Goal: Task Accomplishment & Management: Complete application form

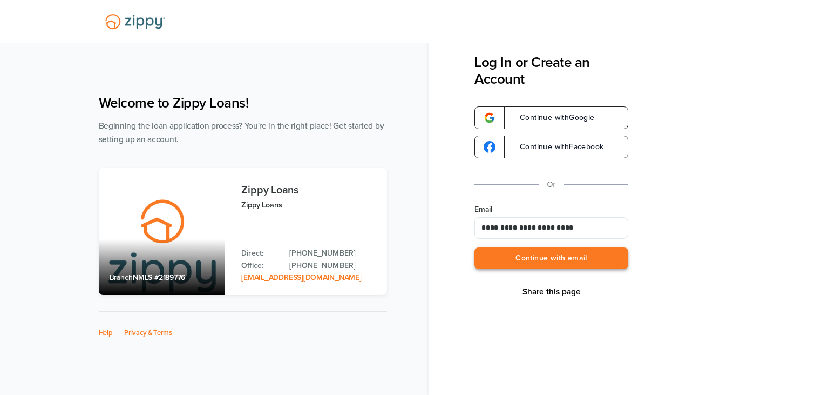
type input "**********"
click at [522, 252] on button "Continue with email" at bounding box center [551, 258] width 154 height 22
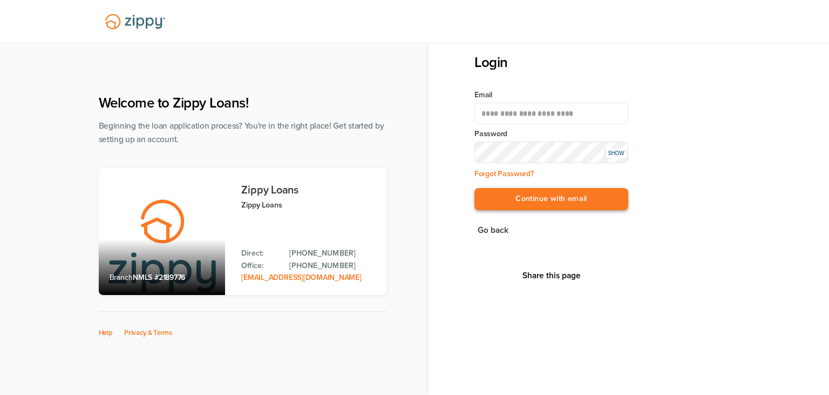
click at [537, 198] on button "Continue with email" at bounding box center [551, 199] width 154 height 22
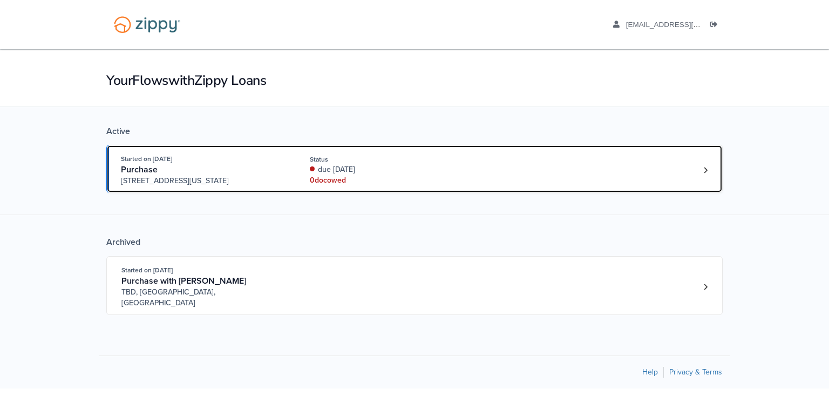
click at [450, 176] on div "0 doc owed" at bounding box center [382, 180] width 144 height 11
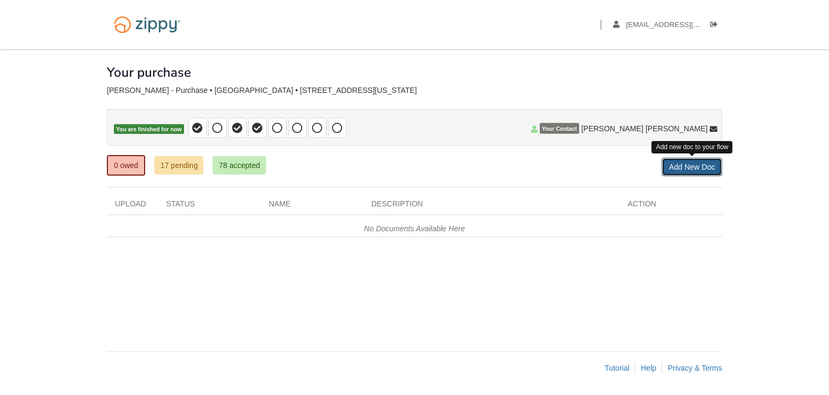
click at [697, 169] on link "Add New Doc" at bounding box center [692, 167] width 60 height 18
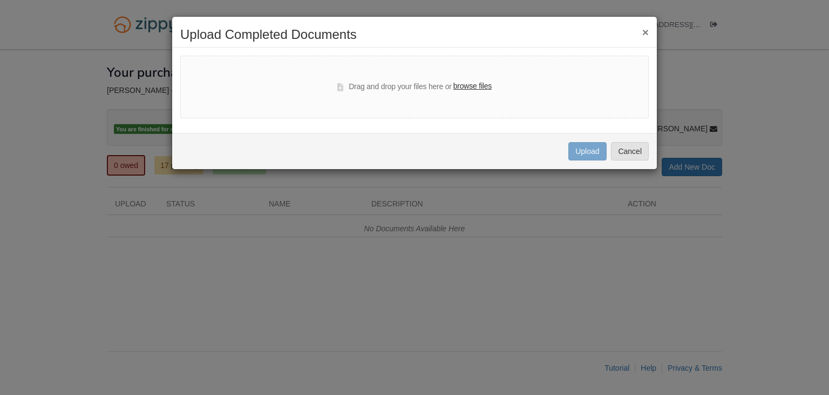
click at [474, 85] on label "browse files" at bounding box center [472, 86] width 38 height 12
click at [0, 0] on input "browse files" at bounding box center [0, 0] width 0 height 0
select select "****"
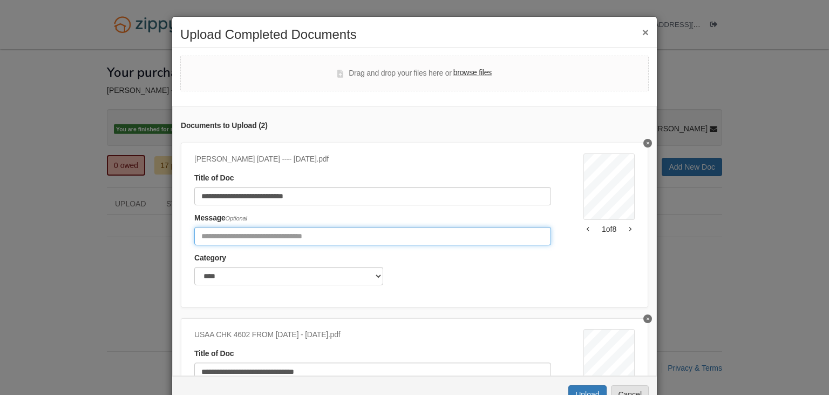
click at [273, 232] on input "Include any comments on this document" at bounding box center [372, 236] width 357 height 18
type input "**********"
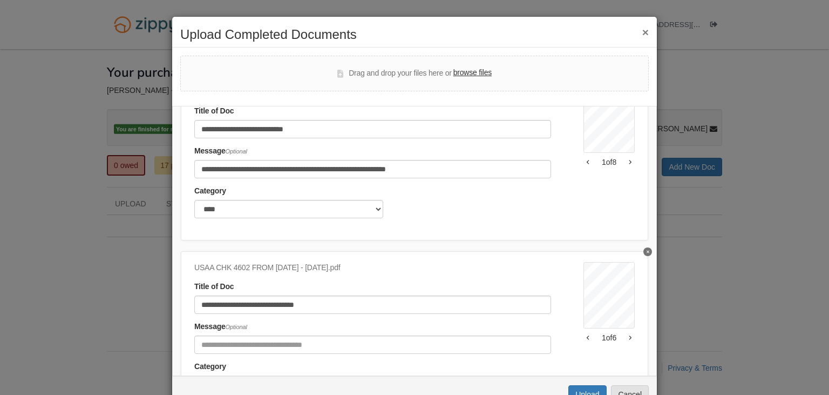
scroll to position [71, 0]
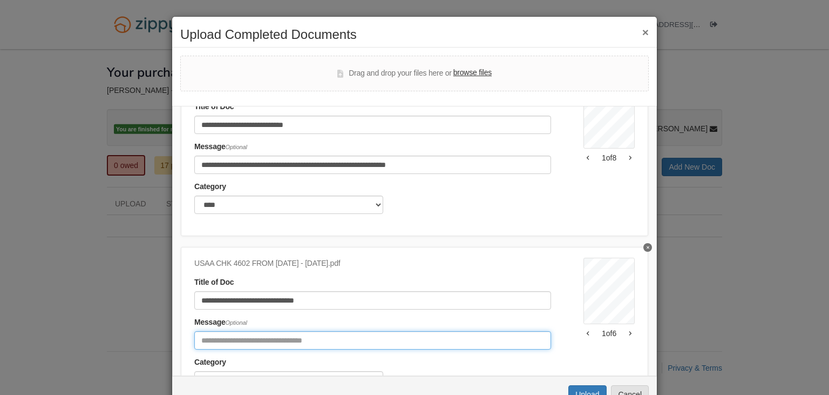
click at [328, 339] on input "Include any comments on this document" at bounding box center [372, 340] width 357 height 18
type input "*"
type input "**********"
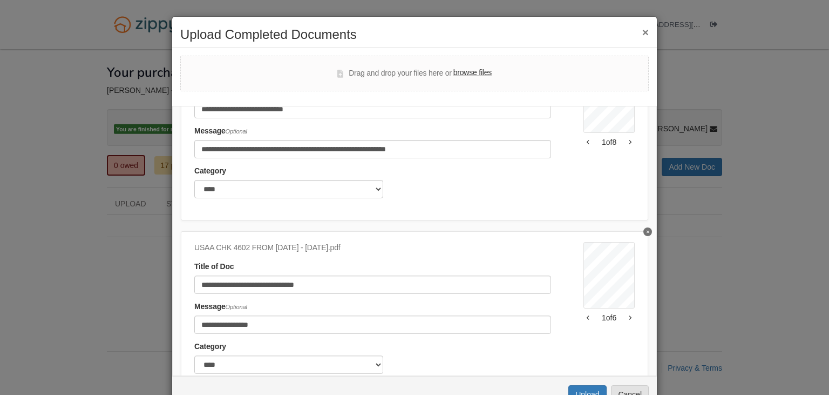
scroll to position [131, 0]
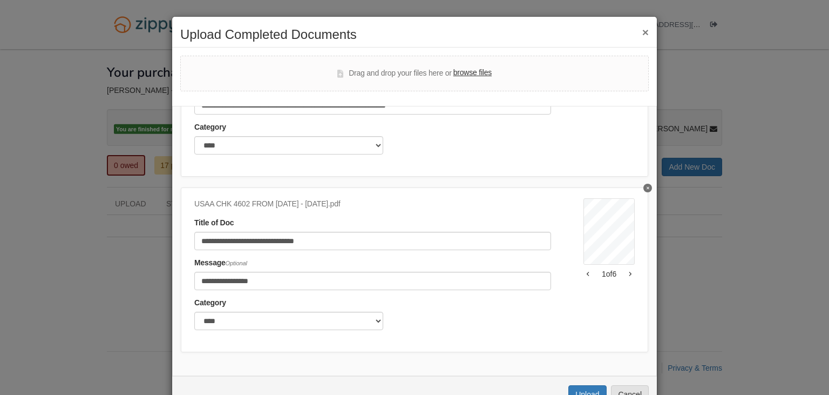
click at [591, 385] on div "Uploading... Upload Cancel" at bounding box center [414, 394] width 485 height 36
click at [601, 388] on button "Upload" at bounding box center [587, 394] width 38 height 18
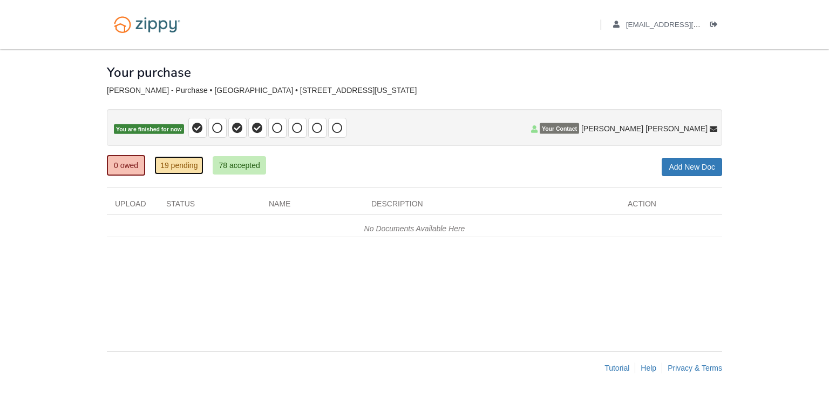
click at [169, 164] on link "19 pending" at bounding box center [178, 165] width 49 height 18
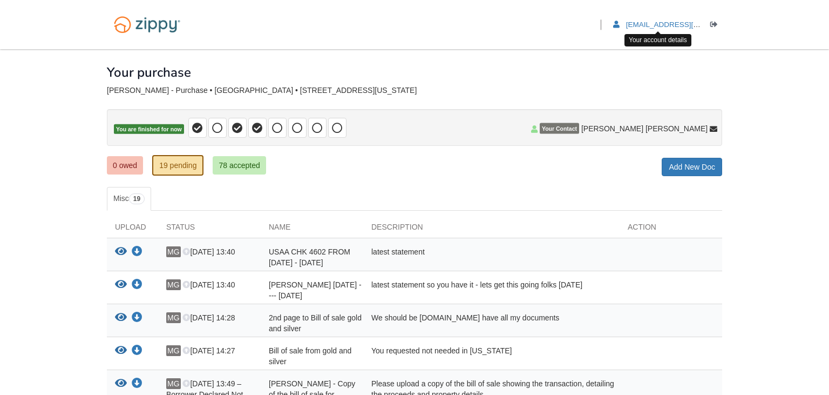
click at [679, 20] on li "mariagraff17@outlook.com" at bounding box center [657, 24] width 89 height 10
click at [713, 20] on li "Logout" at bounding box center [716, 24] width 12 height 10
click at [713, 21] on icon "Log out" at bounding box center [714, 25] width 8 height 8
